Goal: Navigation & Orientation: Find specific page/section

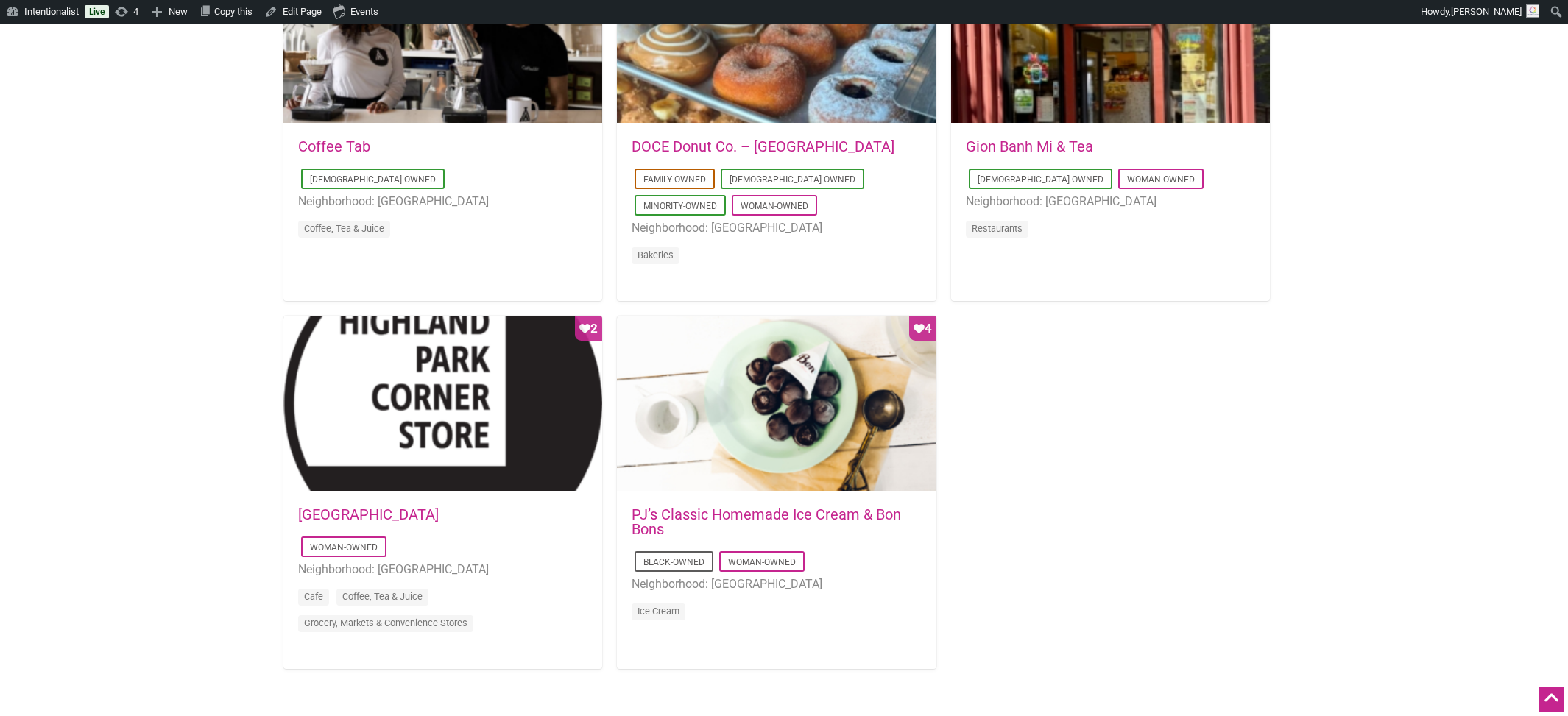
scroll to position [1266, 0]
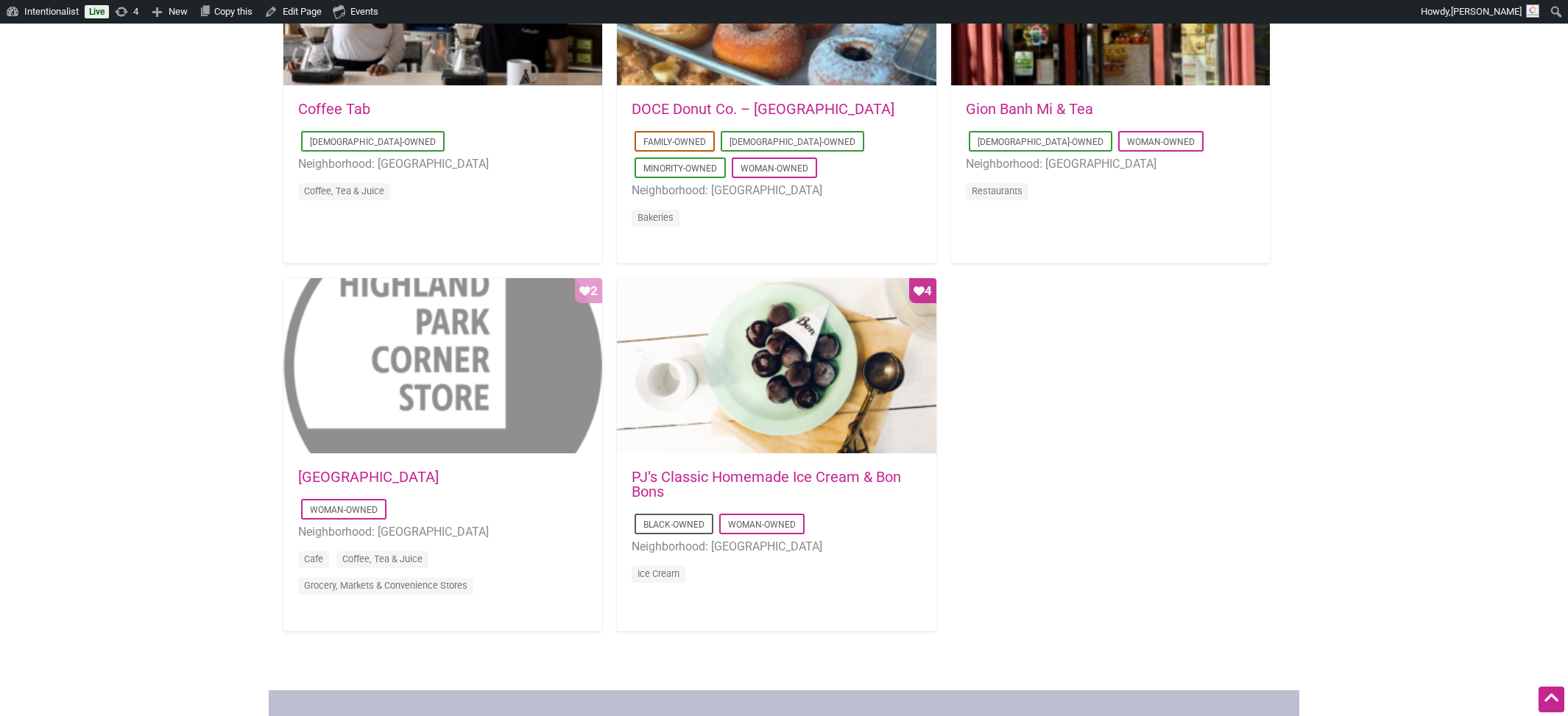
click at [425, 397] on div "Favorite Count 2" at bounding box center [442, 366] width 318 height 176
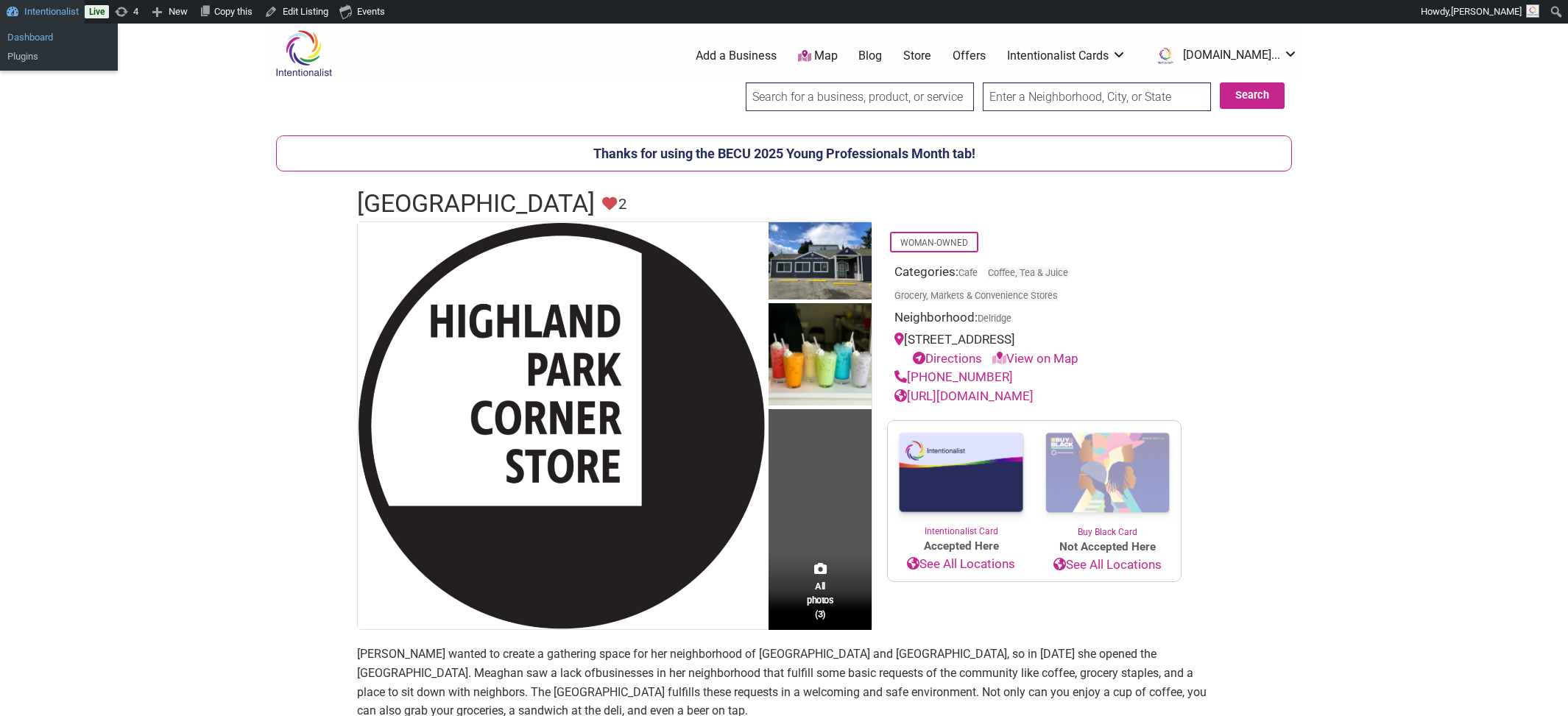
click at [32, 34] on link "Dashboard" at bounding box center [59, 37] width 118 height 19
